Goal: Task Accomplishment & Management: Manage account settings

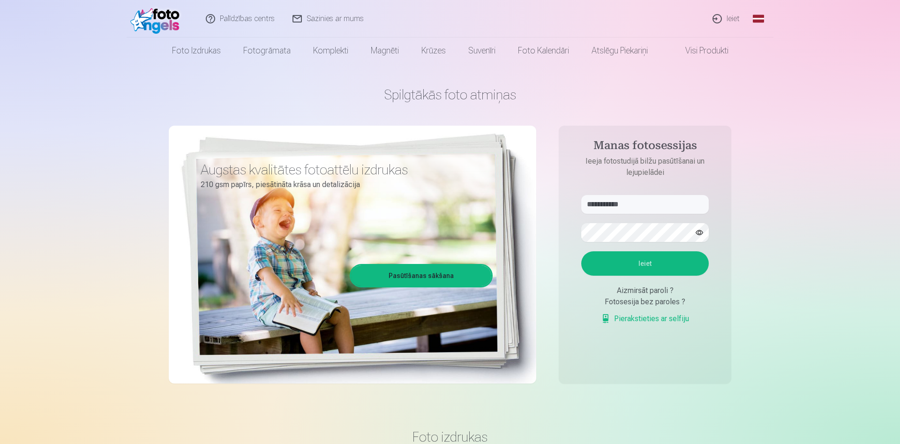
click at [639, 263] on button "Ieiet" at bounding box center [646, 263] width 128 height 24
click at [694, 233] on button "button" at bounding box center [700, 233] width 18 height 18
click at [639, 276] on button "Ieiet" at bounding box center [646, 263] width 128 height 24
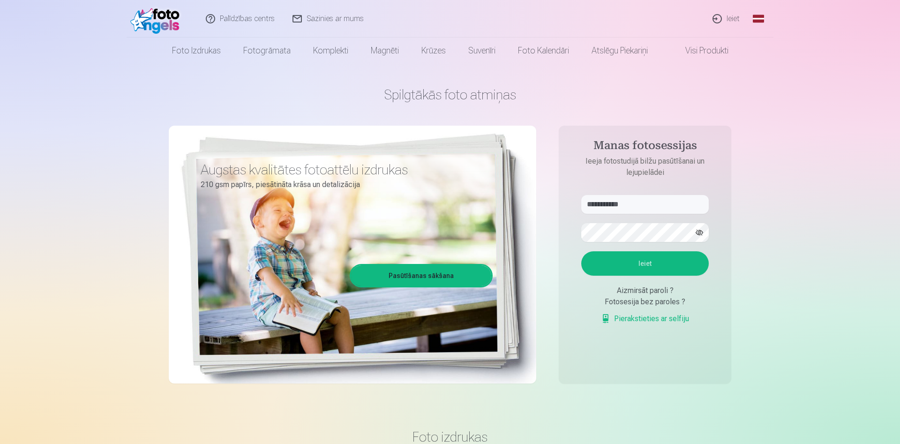
click at [639, 276] on button "Ieiet" at bounding box center [646, 263] width 128 height 24
click at [643, 206] on input "**********" at bounding box center [646, 204] width 128 height 19
click at [699, 232] on button "button" at bounding box center [700, 233] width 18 height 18
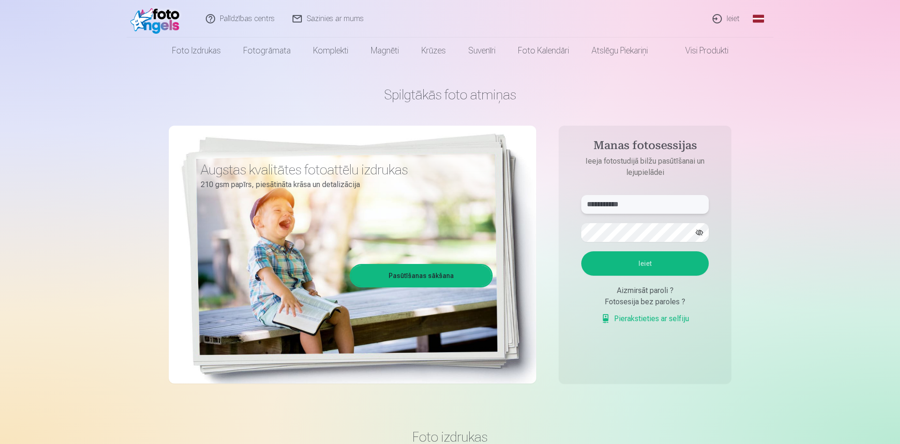
click at [645, 205] on input "**********" at bounding box center [646, 204] width 128 height 19
click at [627, 276] on button "Ieiet" at bounding box center [646, 263] width 128 height 24
click at [631, 276] on button "Ieiet" at bounding box center [646, 263] width 128 height 24
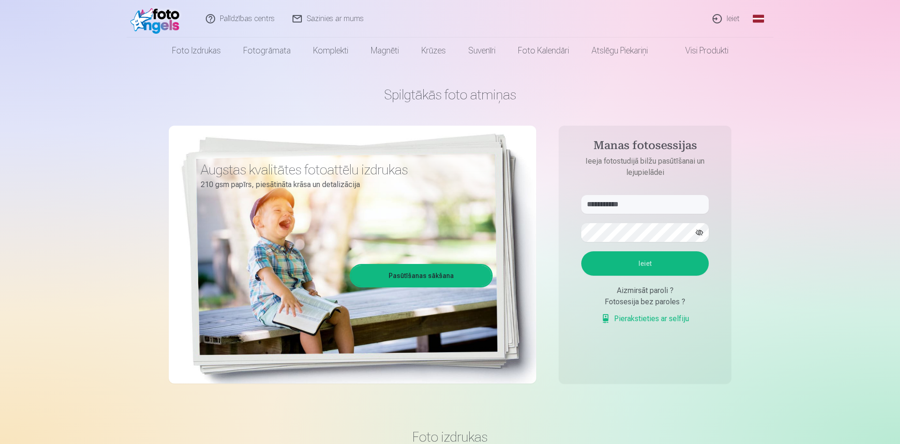
click at [631, 276] on button "Ieiet" at bounding box center [646, 263] width 128 height 24
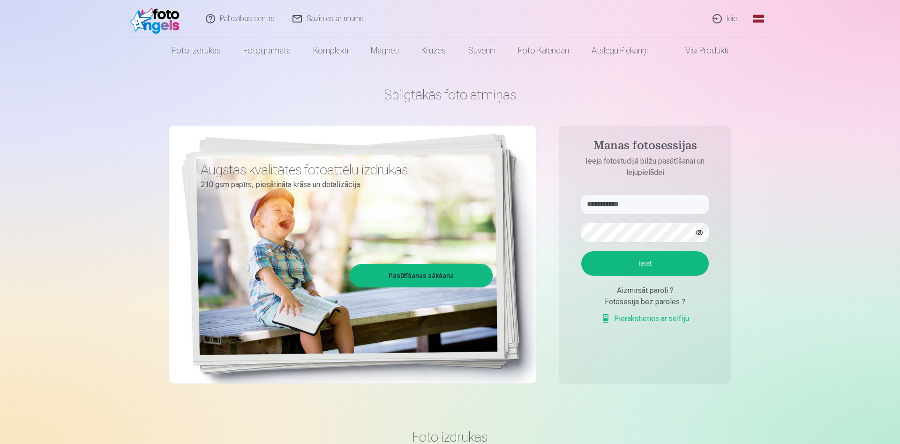
click at [631, 276] on button "Ieiet" at bounding box center [646, 263] width 128 height 24
click at [642, 144] on h4 "Manas fotosessijas" at bounding box center [645, 147] width 146 height 17
click at [731, 18] on link "Ieiet" at bounding box center [726, 19] width 45 height 38
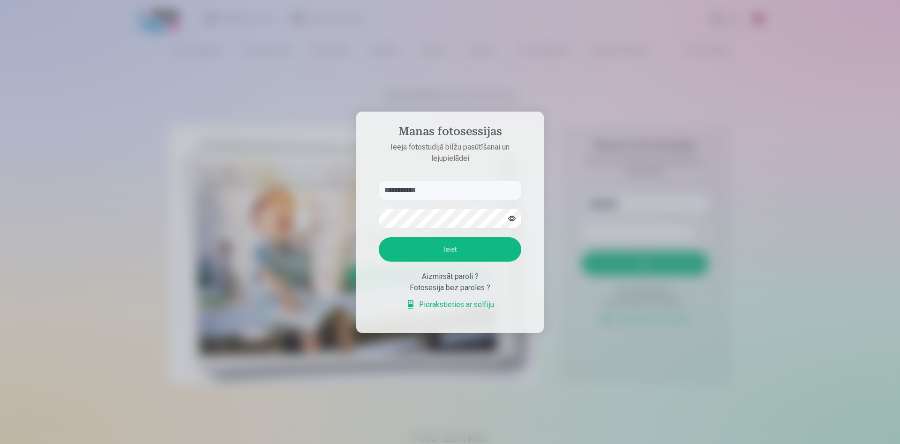
type input "**********"
click at [464, 251] on button "Ieiet" at bounding box center [450, 249] width 143 height 24
click at [465, 262] on button "Ieiet" at bounding box center [450, 249] width 143 height 24
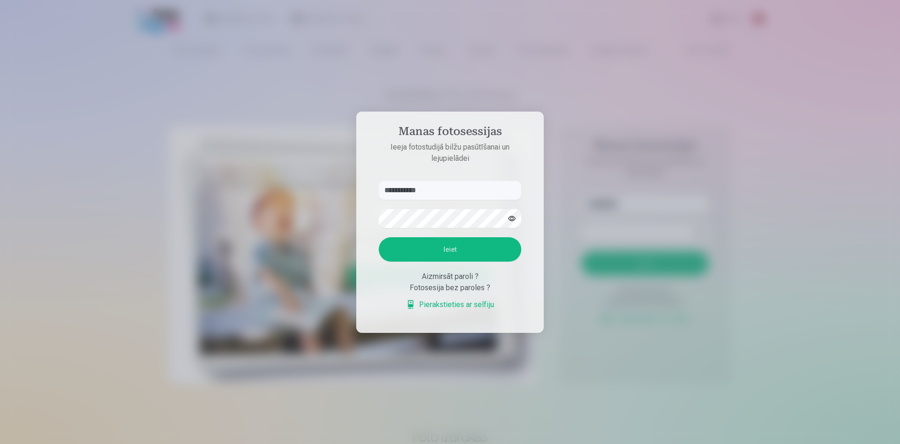
click at [465, 262] on button "Ieiet" at bounding box center [450, 249] width 143 height 24
click at [444, 262] on button "Ieiet" at bounding box center [450, 249] width 143 height 24
click at [514, 210] on button "button" at bounding box center [512, 219] width 18 height 18
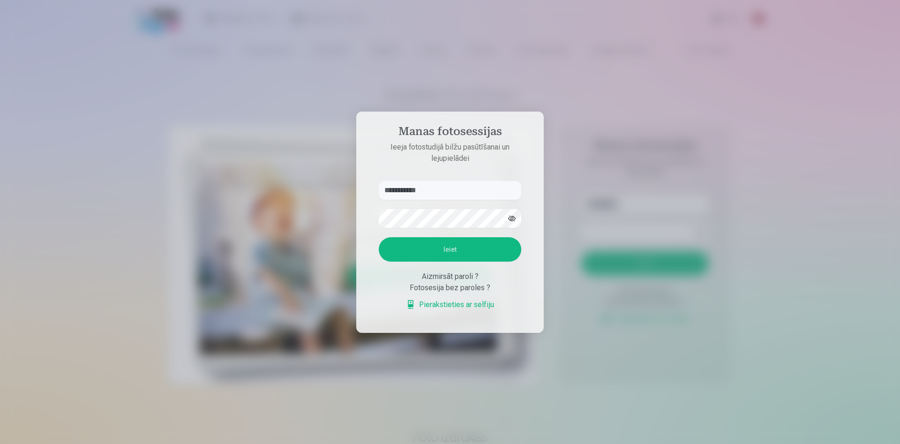
click at [443, 262] on button "Ieiet" at bounding box center [450, 249] width 143 height 24
click at [452, 262] on button "Ieiet" at bounding box center [450, 249] width 143 height 24
click at [452, 262] on button "Ieiet Loading..." at bounding box center [450, 249] width 143 height 24
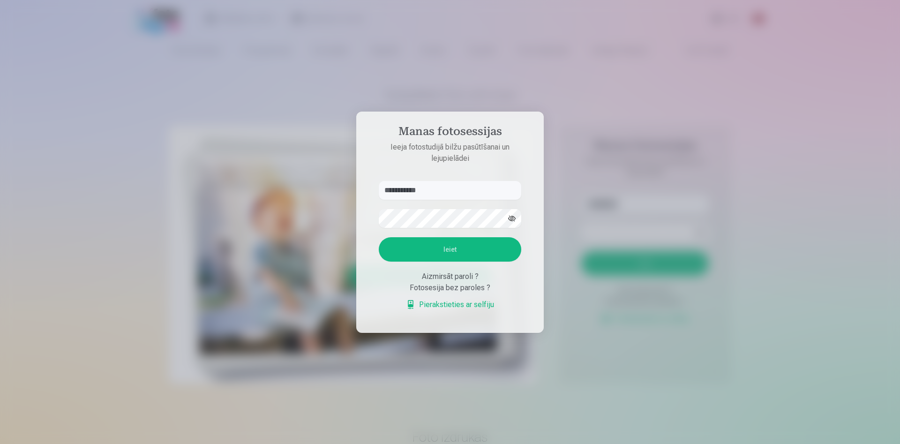
click at [452, 262] on button "Ieiet" at bounding box center [450, 249] width 143 height 24
click at [513, 210] on button "button" at bounding box center [512, 219] width 18 height 18
